Goal: Check status: Check status

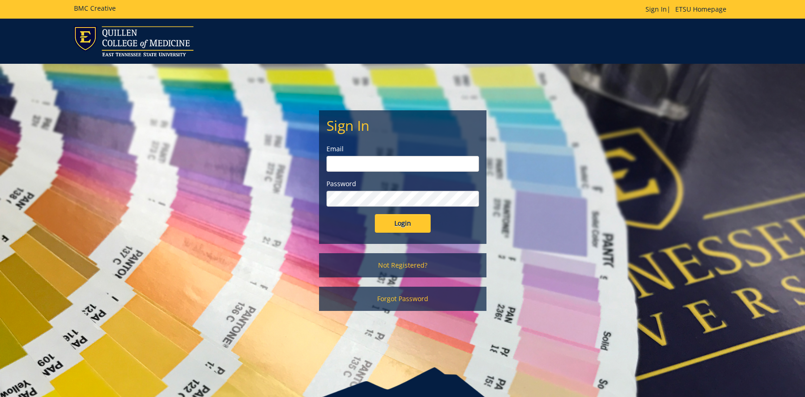
click at [372, 170] on input "email" at bounding box center [402, 164] width 153 height 16
type input "lawssl@etsu.edu"
click at [375, 214] on input "Login" at bounding box center [403, 223] width 56 height 19
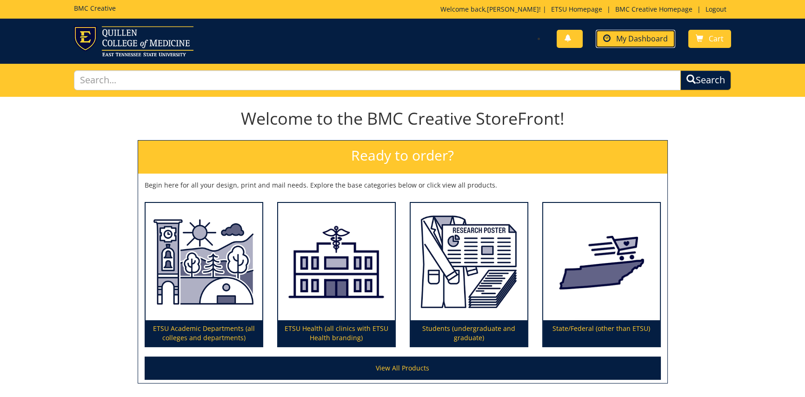
click at [641, 33] on span "My Dashboard" at bounding box center [642, 38] width 52 height 10
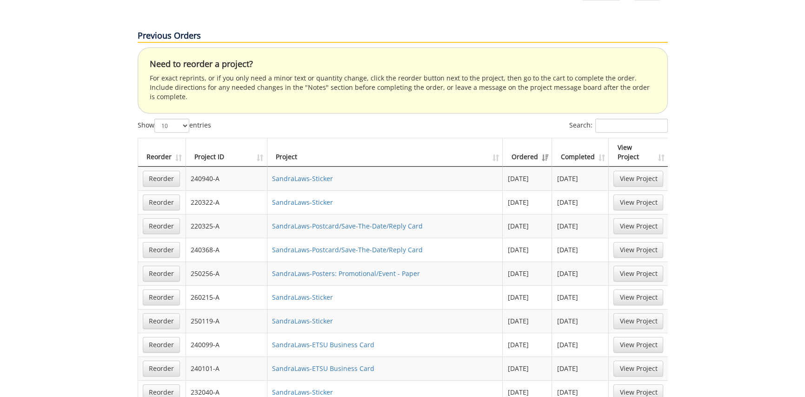
scroll to position [605, 0]
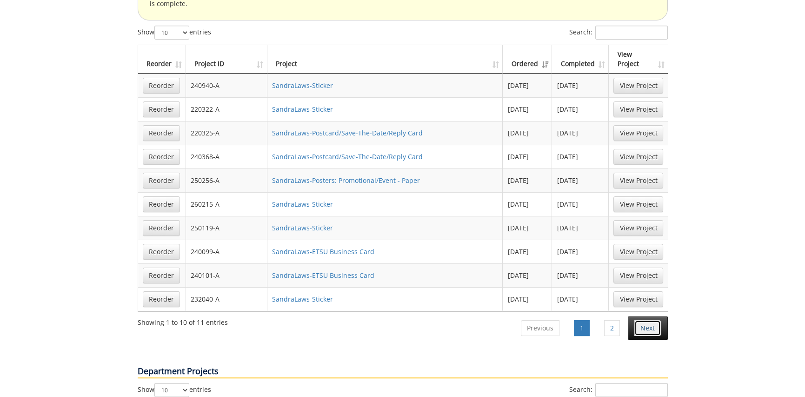
click at [648, 320] on link "Next" at bounding box center [647, 328] width 27 height 16
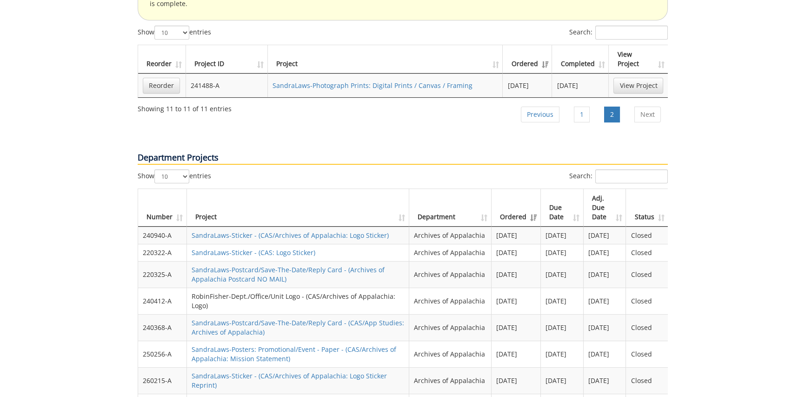
scroll to position [698, 0]
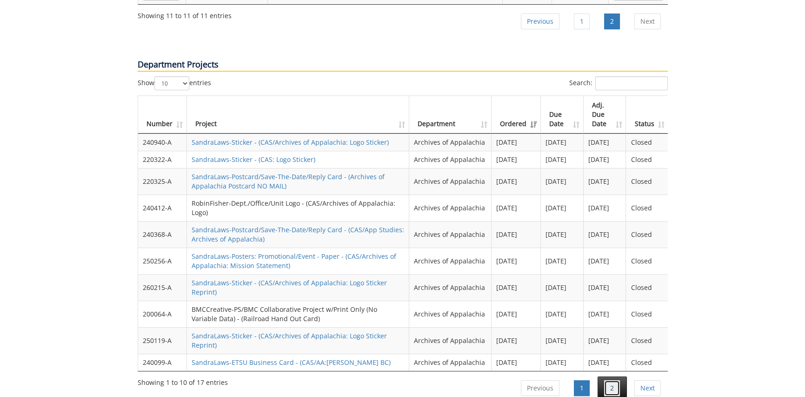
click at [605, 380] on link "2" at bounding box center [612, 388] width 16 height 16
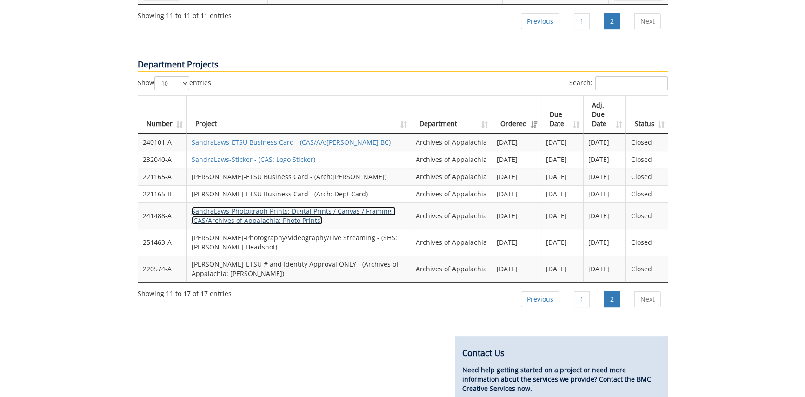
click at [297, 206] on link "SandraLaws-Photograph Prints: Digital Prints / Canvas / Framing - (CAS/Archives…" at bounding box center [294, 215] width 204 height 18
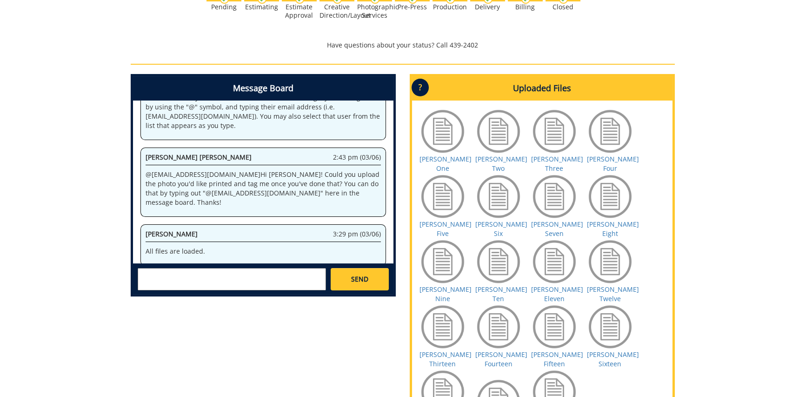
scroll to position [419, 0]
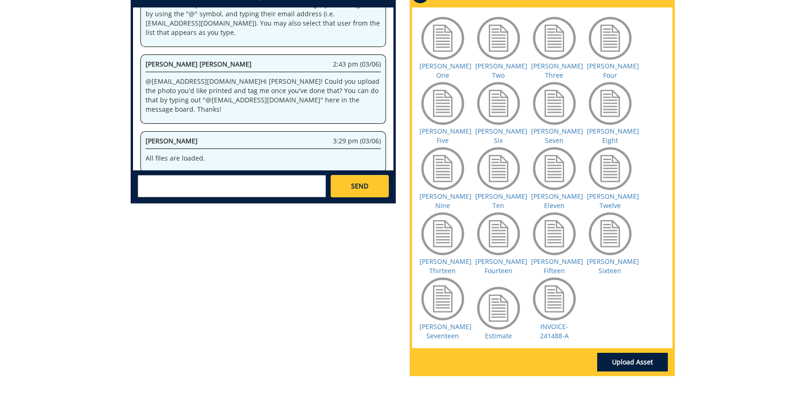
click at [565, 275] on div at bounding box center [554, 298] width 47 height 47
click at [555, 275] on div at bounding box center [554, 298] width 47 height 47
click at [555, 322] on link "INVOICE-241488-A" at bounding box center [554, 331] width 29 height 18
click at [442, 65] on link "Schell One" at bounding box center [445, 70] width 52 height 18
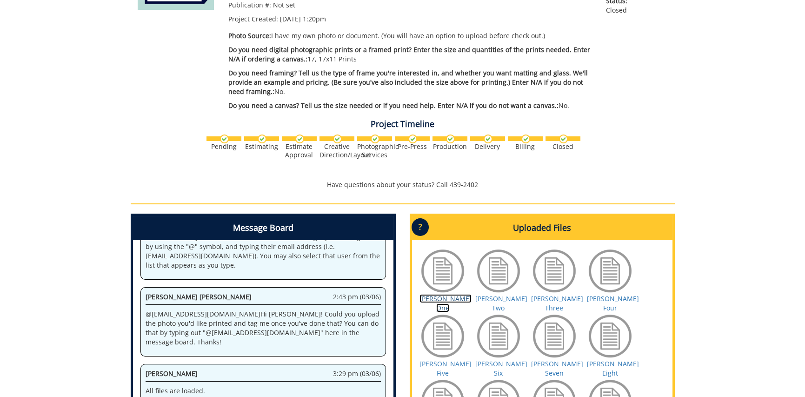
scroll to position [0, 0]
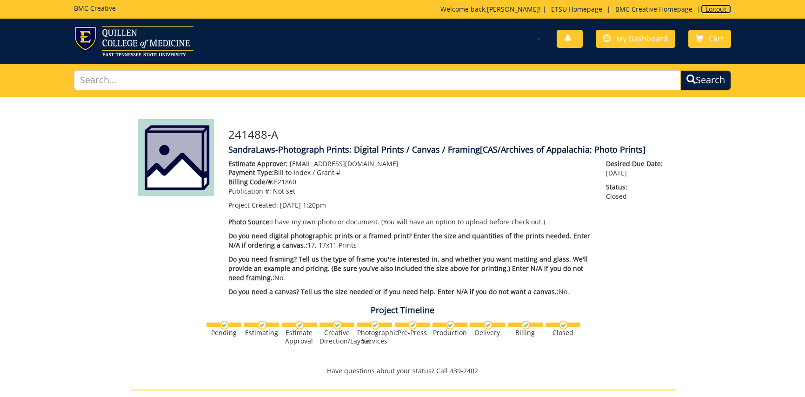
click at [712, 11] on link "Logout" at bounding box center [716, 9] width 30 height 9
